Goal: Navigation & Orientation: Go to known website

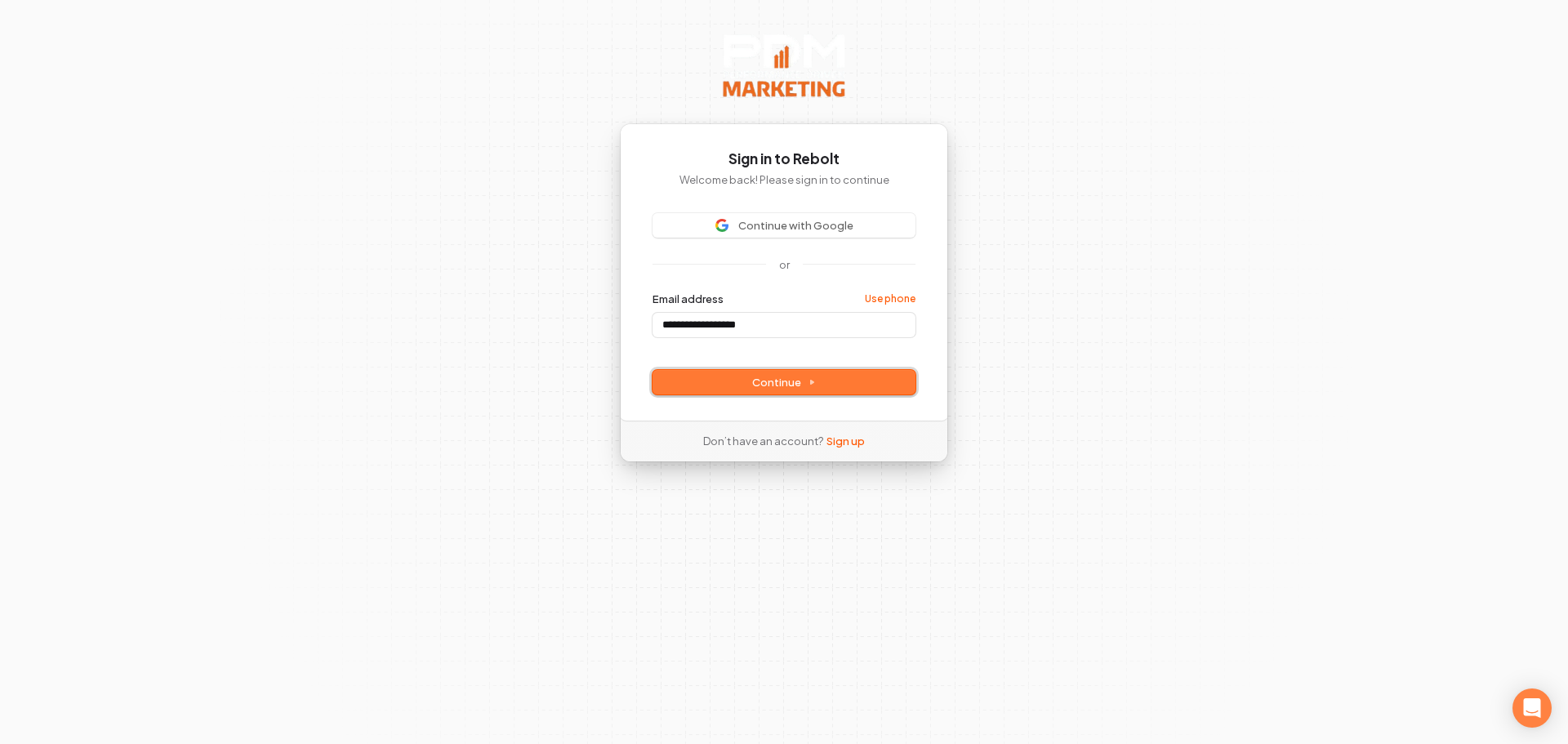
click at [783, 382] on span "Continue" at bounding box center [784, 382] width 63 height 14
type input "**********"
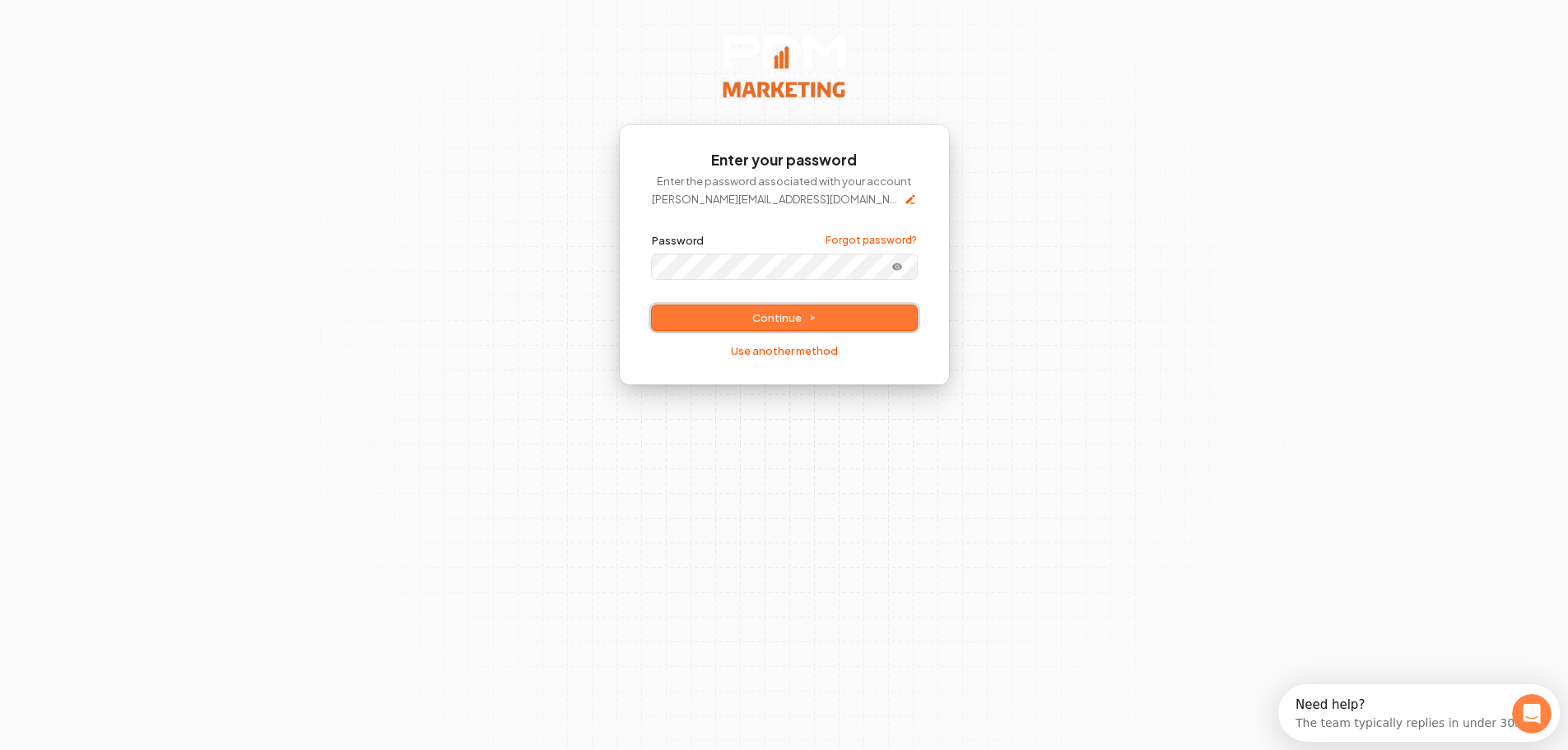
click at [788, 324] on span "Continue" at bounding box center [784, 318] width 64 height 15
